Goal: Find contact information

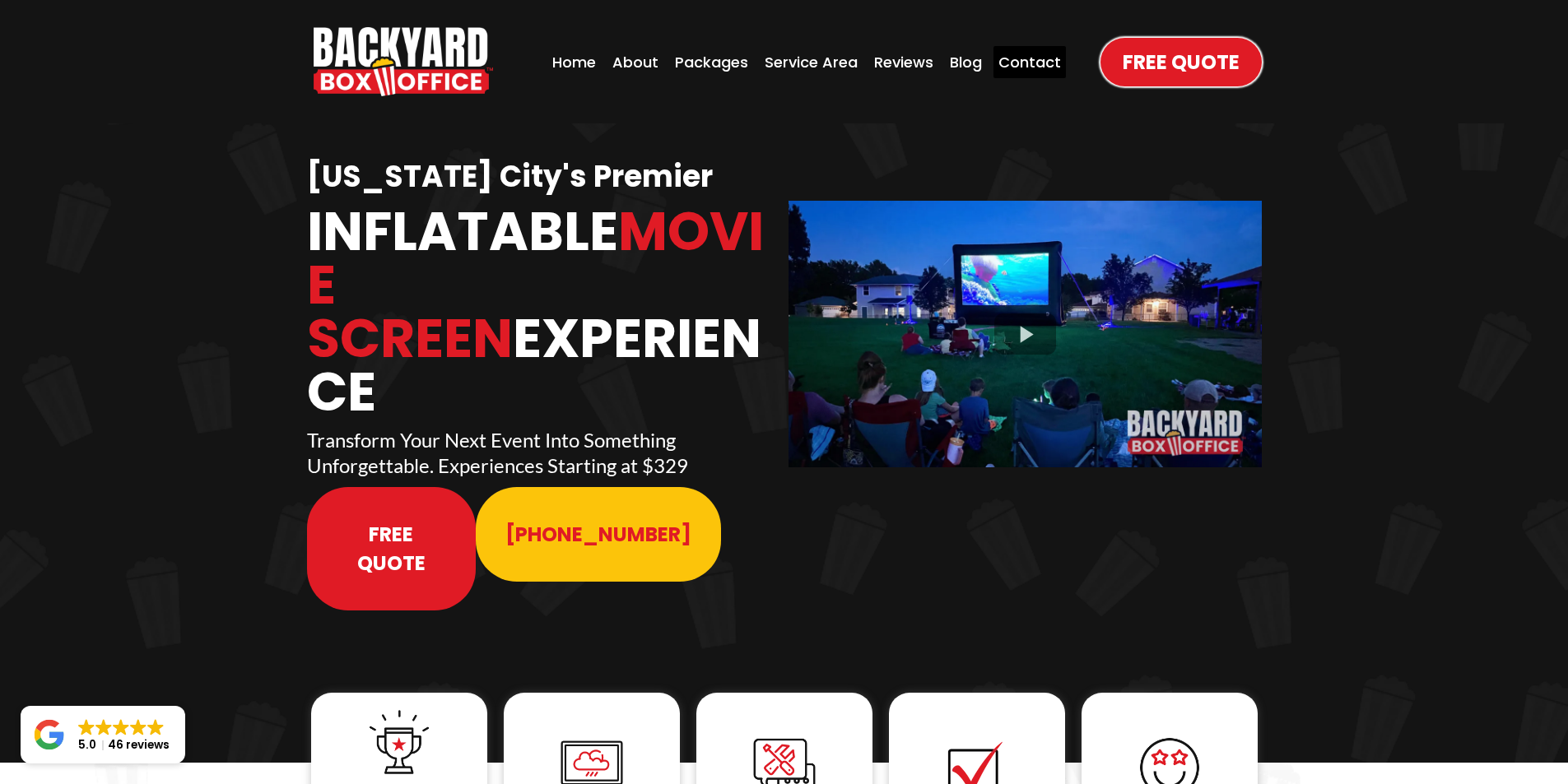
click at [1009, 59] on div "Contact" at bounding box center [1030, 63] width 72 height 32
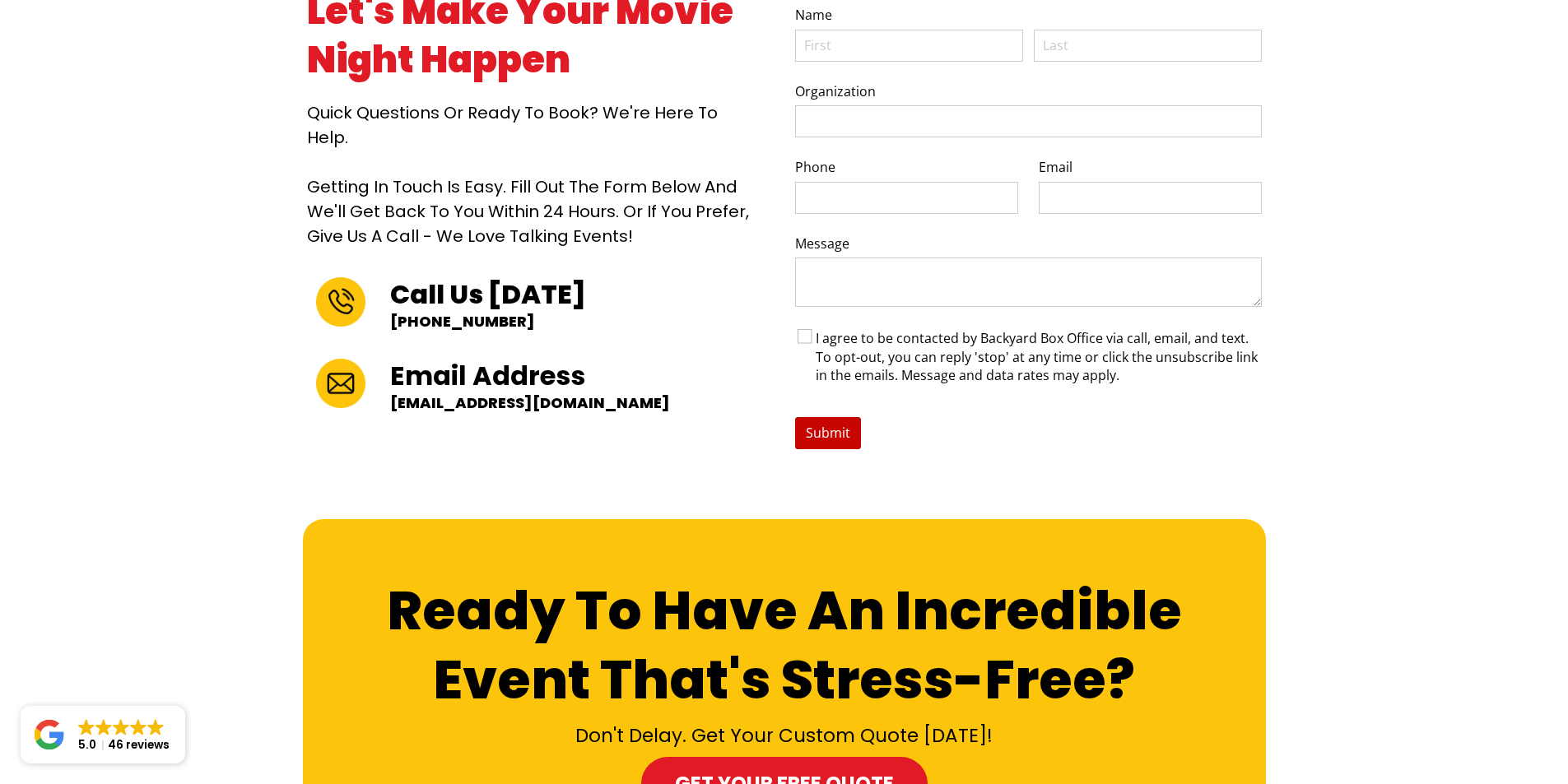
scroll to position [444, 0]
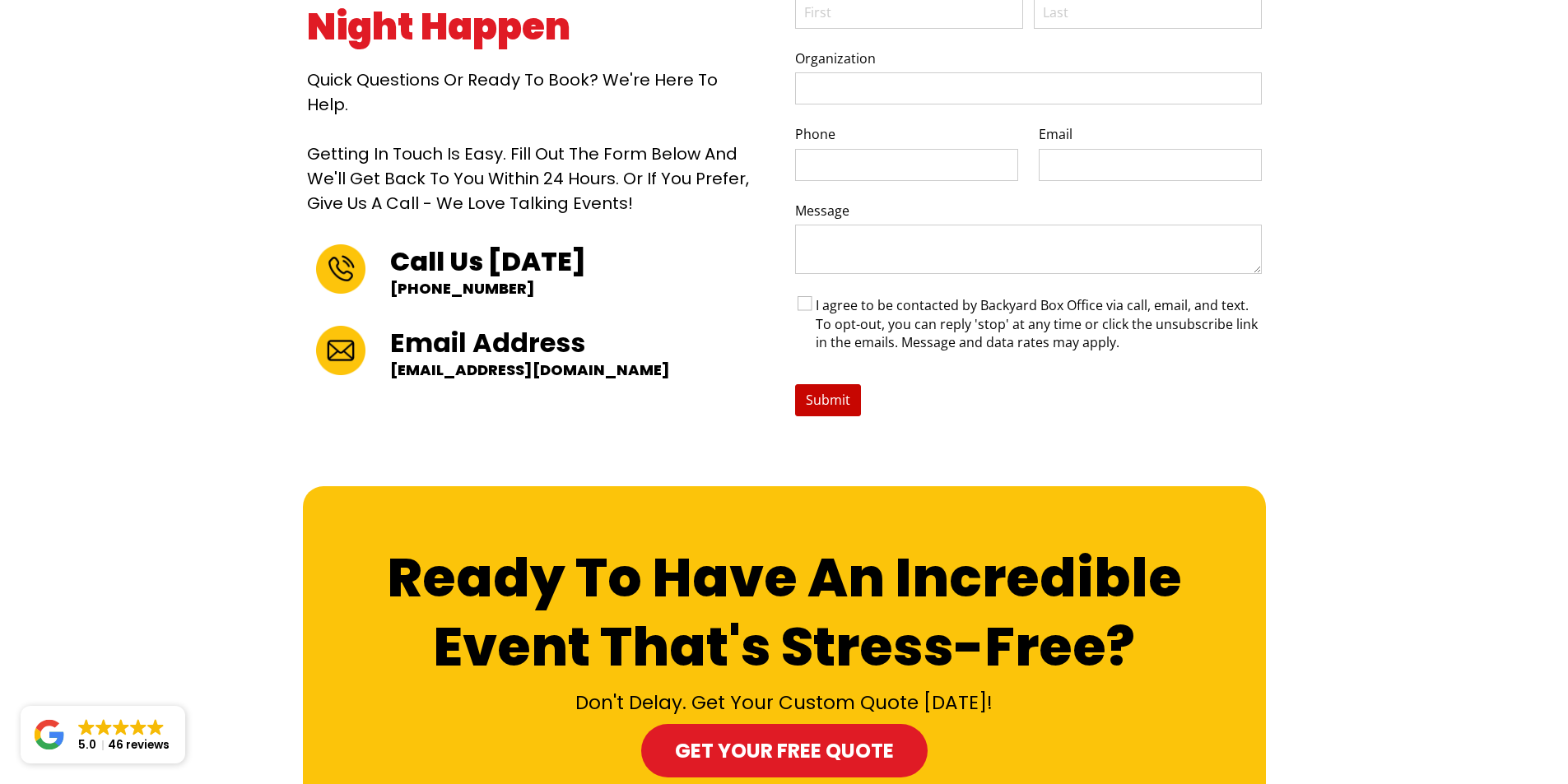
click at [603, 361] on p "[EMAIL_ADDRESS][DOMAIN_NAME]" at bounding box center [568, 370] width 355 height 19
copy div "[EMAIL_ADDRESS][DOMAIN_NAME]"
click at [563, 361] on p "[EMAIL_ADDRESS][DOMAIN_NAME]" at bounding box center [568, 370] width 355 height 19
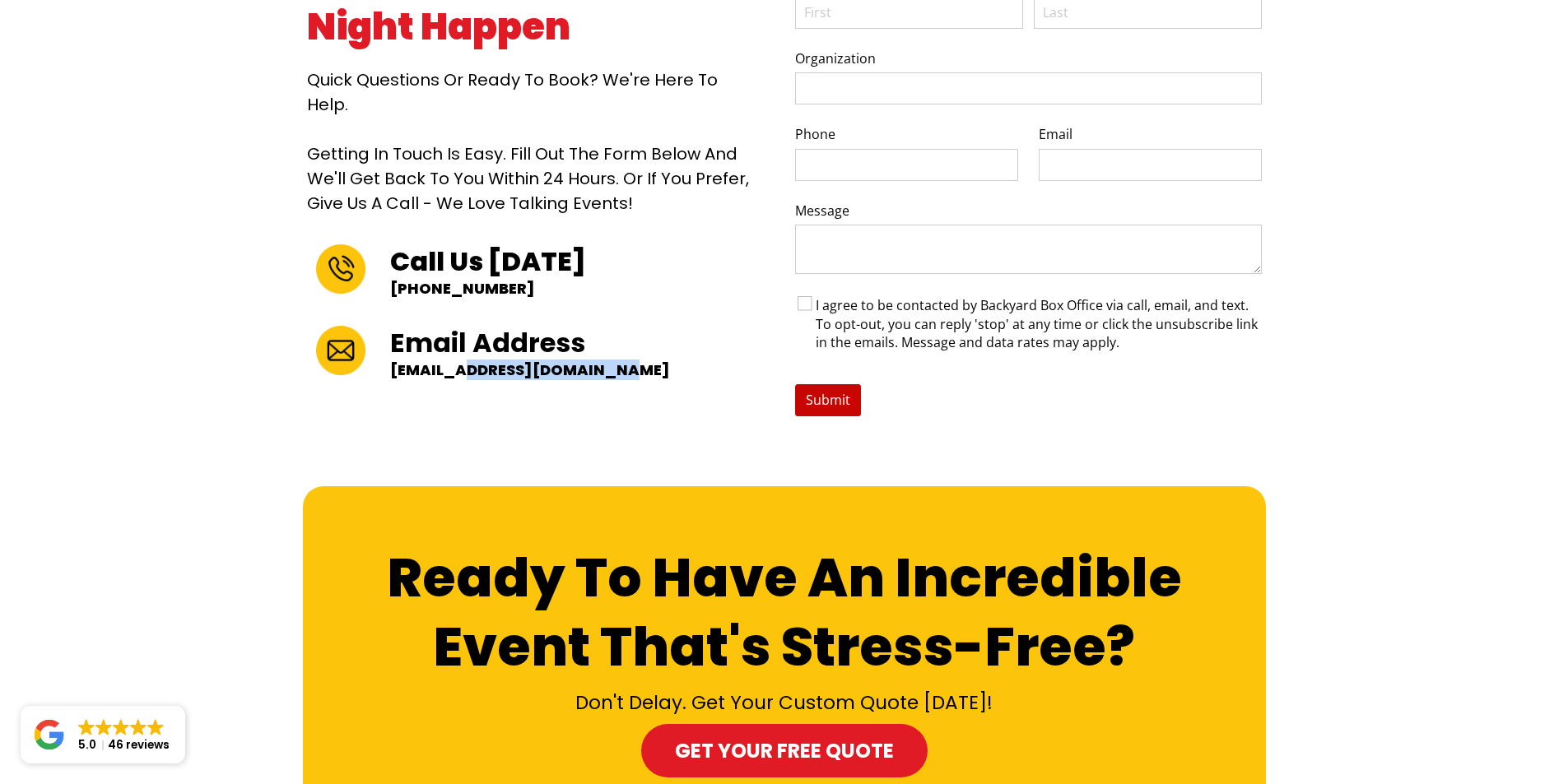
click at [563, 361] on p "[EMAIL_ADDRESS][DOMAIN_NAME]" at bounding box center [568, 370] width 355 height 19
